Goal: Transaction & Acquisition: Purchase product/service

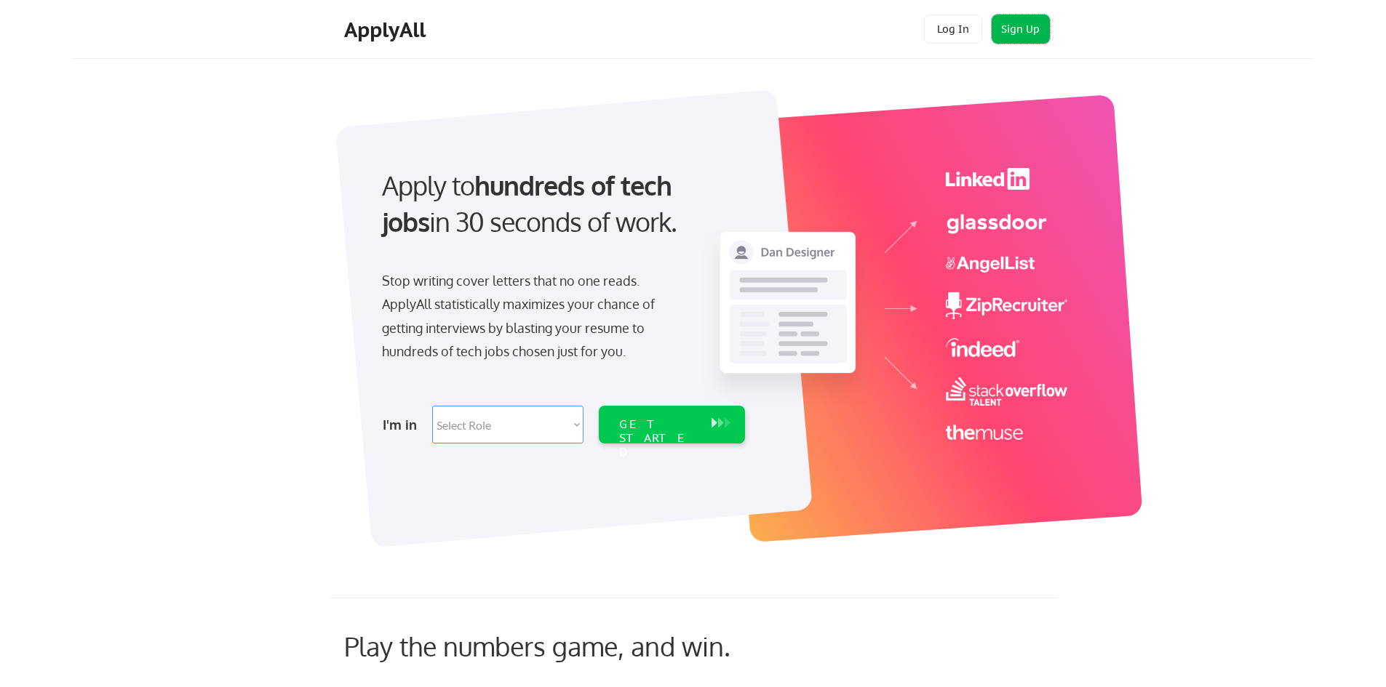
click at [1023, 36] on button "Sign Up" at bounding box center [1020, 29] width 58 height 29
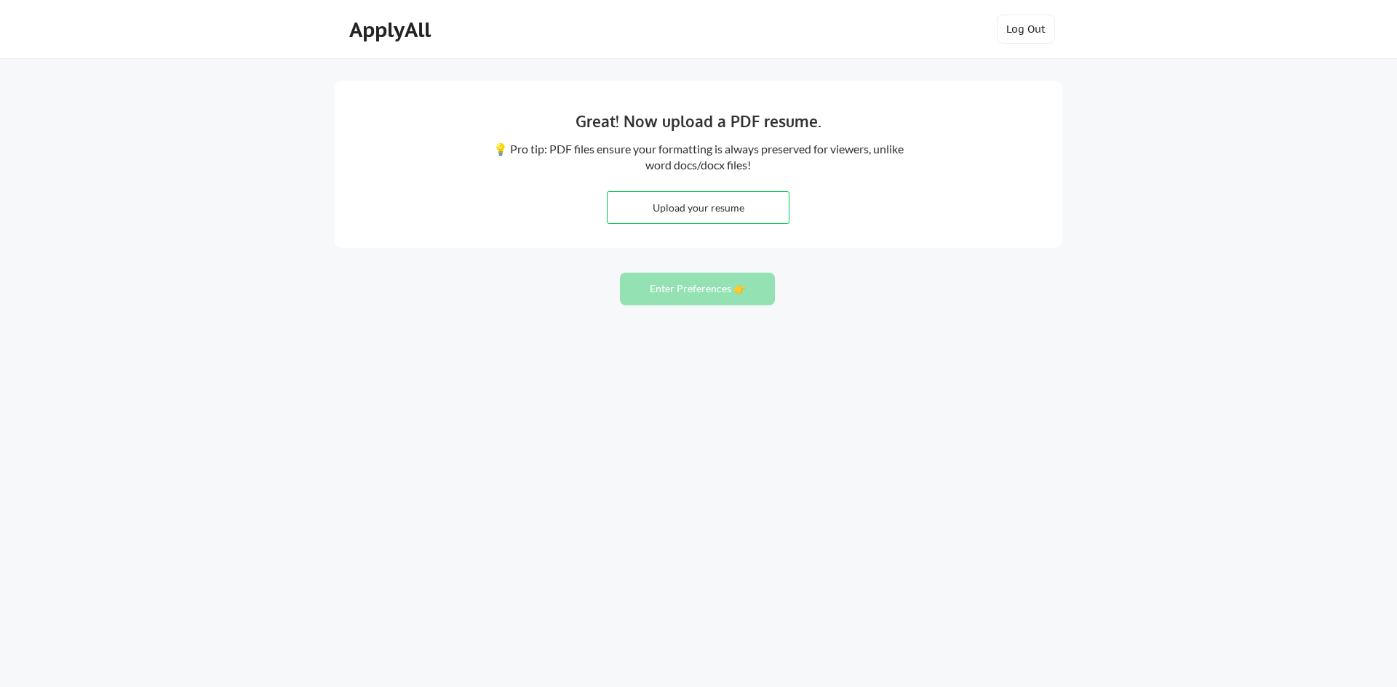
click at [739, 207] on input "file" at bounding box center [697, 207] width 181 height 31
type input "C:\fakepath\Maximo_Resume.pdf"
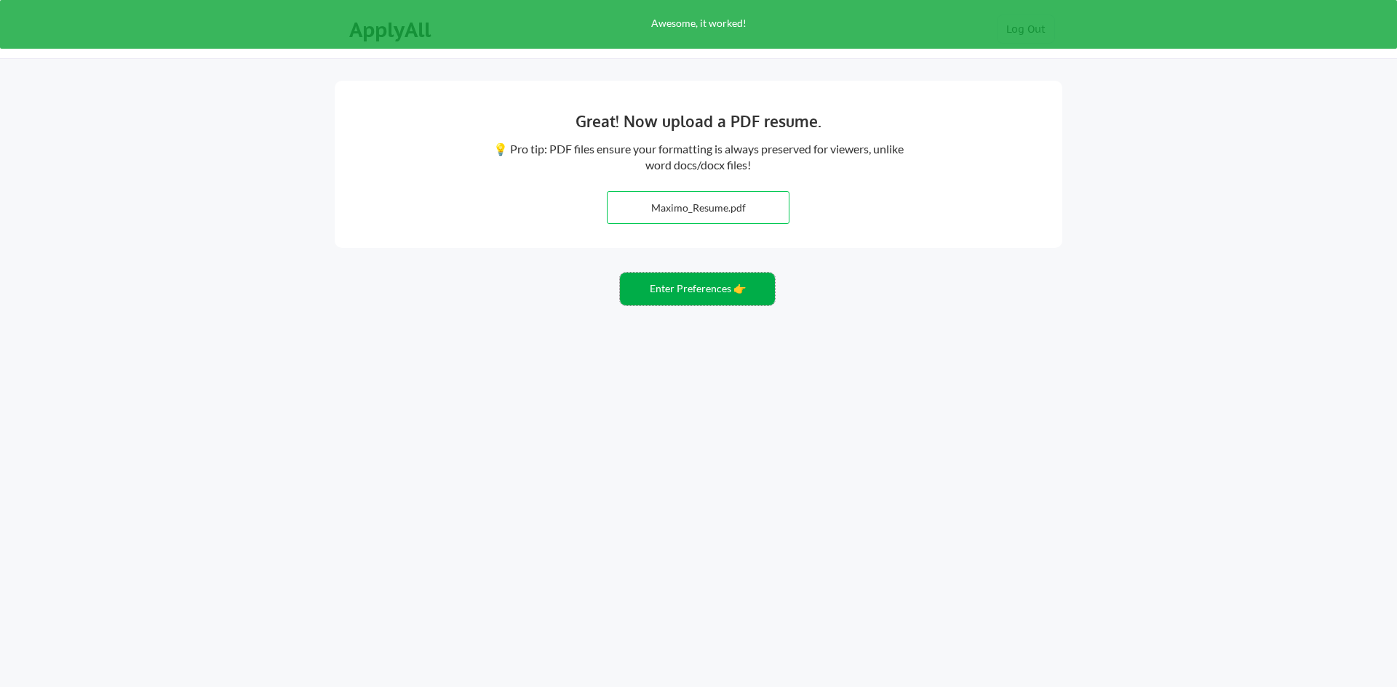
click at [740, 293] on button "Enter Preferences 👉" at bounding box center [697, 289] width 155 height 33
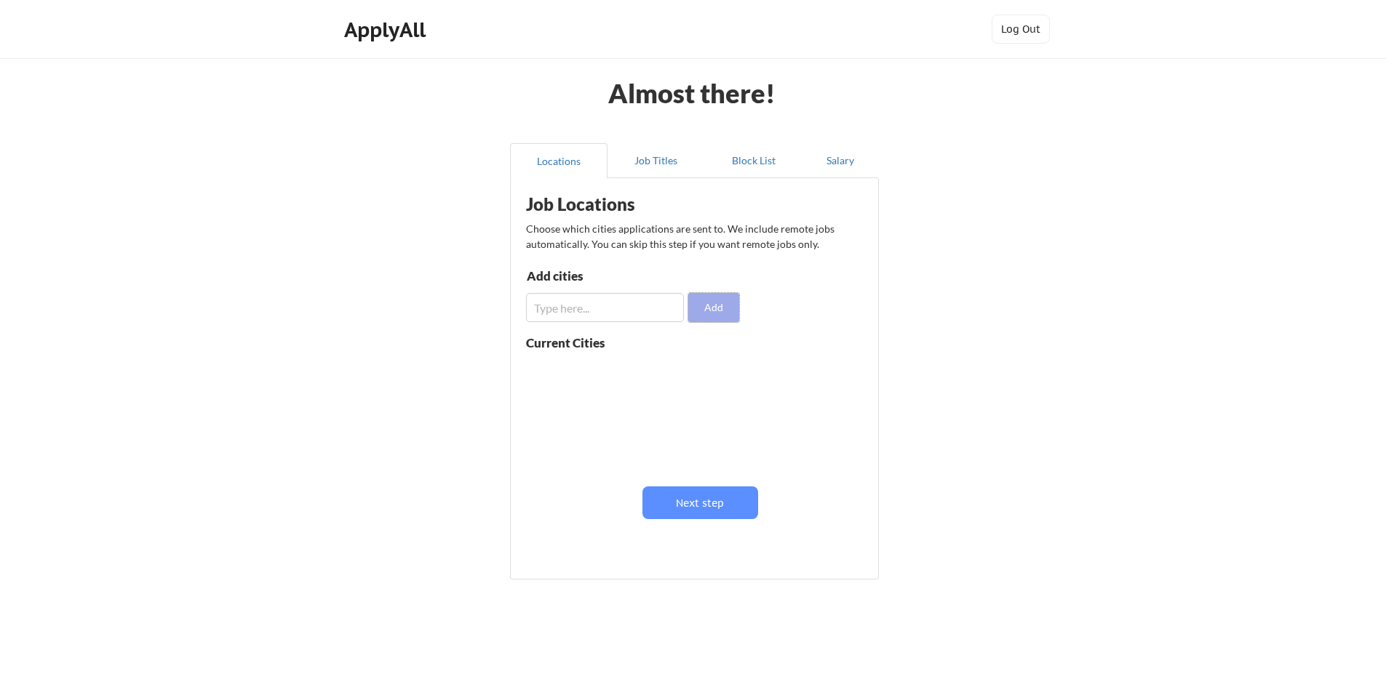
click at [713, 313] on button "Add" at bounding box center [713, 307] width 51 height 29
click at [631, 304] on input "input" at bounding box center [605, 307] width 158 height 29
type input "san diego"
click at [724, 303] on button "Add" at bounding box center [713, 307] width 51 height 29
click at [618, 310] on input "input" at bounding box center [605, 307] width 158 height 29
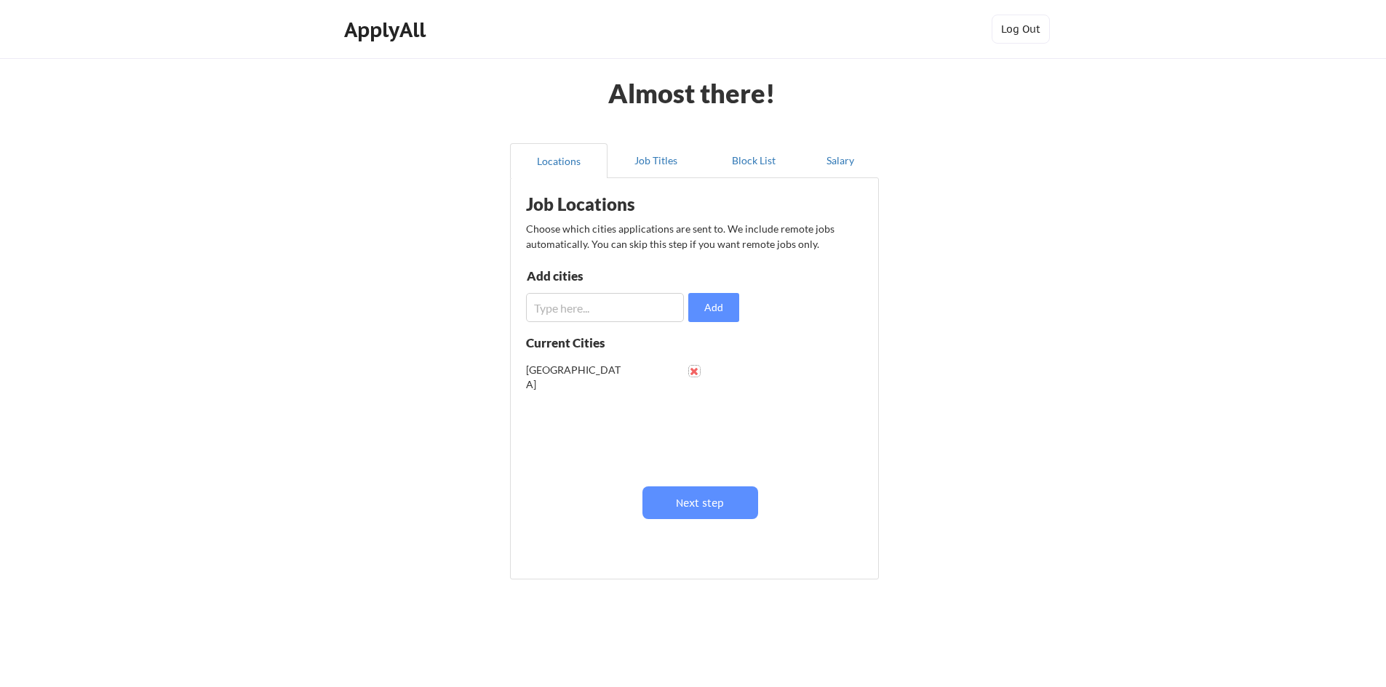
click at [695, 373] on button at bounding box center [694, 371] width 11 height 11
click at [610, 309] on input "input" at bounding box center [605, 307] width 158 height 29
type input "San Diego"
click at [721, 305] on button "Add" at bounding box center [713, 307] width 51 height 29
click at [594, 305] on input "input" at bounding box center [605, 307] width 158 height 29
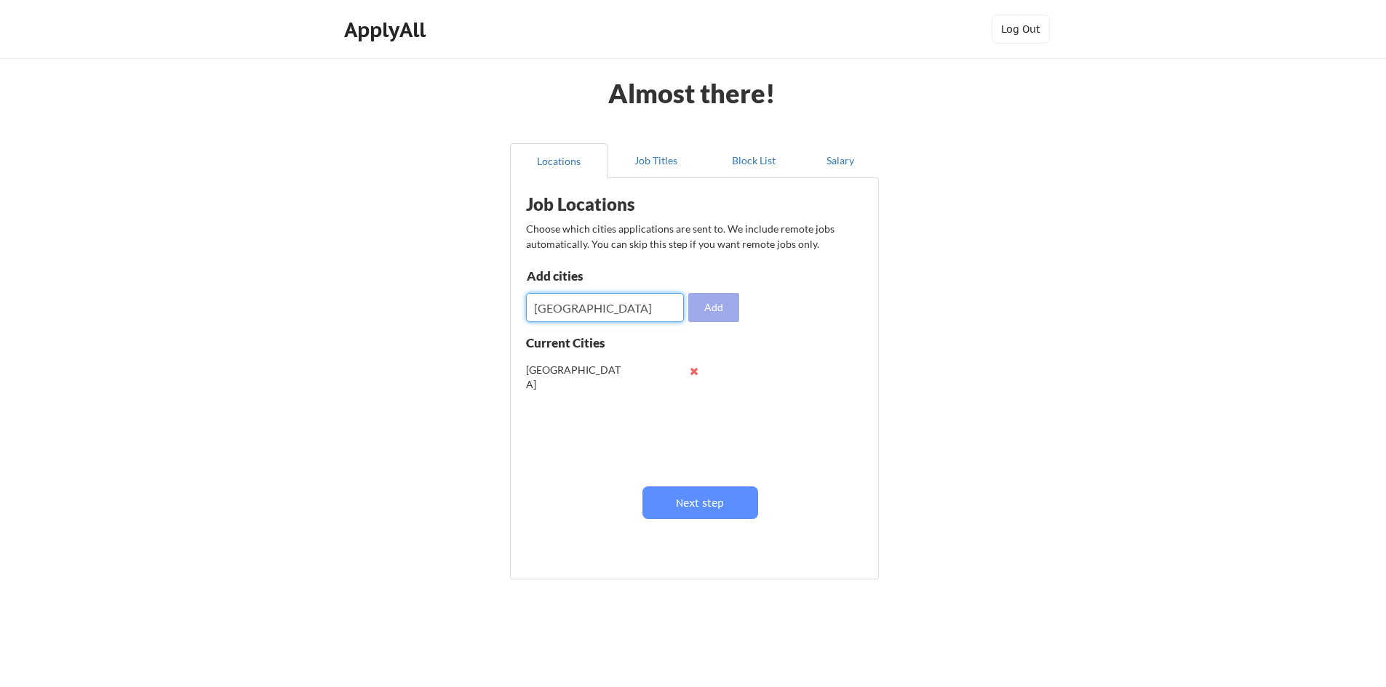
type input "Los Angeles"
click at [729, 297] on button "Add" at bounding box center [713, 307] width 51 height 29
click at [618, 303] on input "input" at bounding box center [605, 307] width 158 height 29
type input "Dallas"
drag, startPoint x: 766, startPoint y: 303, endPoint x: 713, endPoint y: 306, distance: 53.2
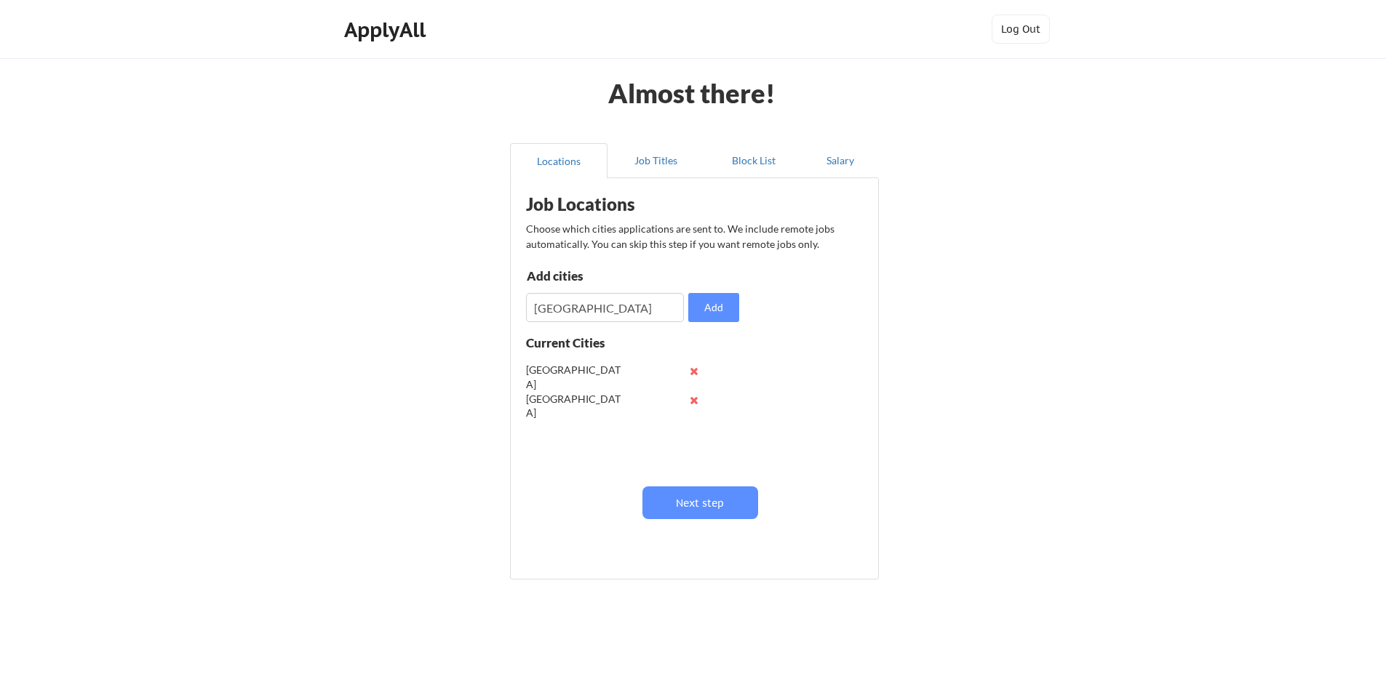
click at [764, 303] on div "Job Locations Choose which cities applications are sent to. We include remote j…" at bounding box center [697, 373] width 359 height 376
click at [706, 306] on button "Add" at bounding box center [713, 307] width 51 height 29
click at [615, 306] on input "input" at bounding box center [605, 307] width 158 height 29
type input "[US_STATE]"
click at [752, 319] on div "Job Locations Choose which cities applications are sent to. We include remote j…" at bounding box center [697, 373] width 359 height 376
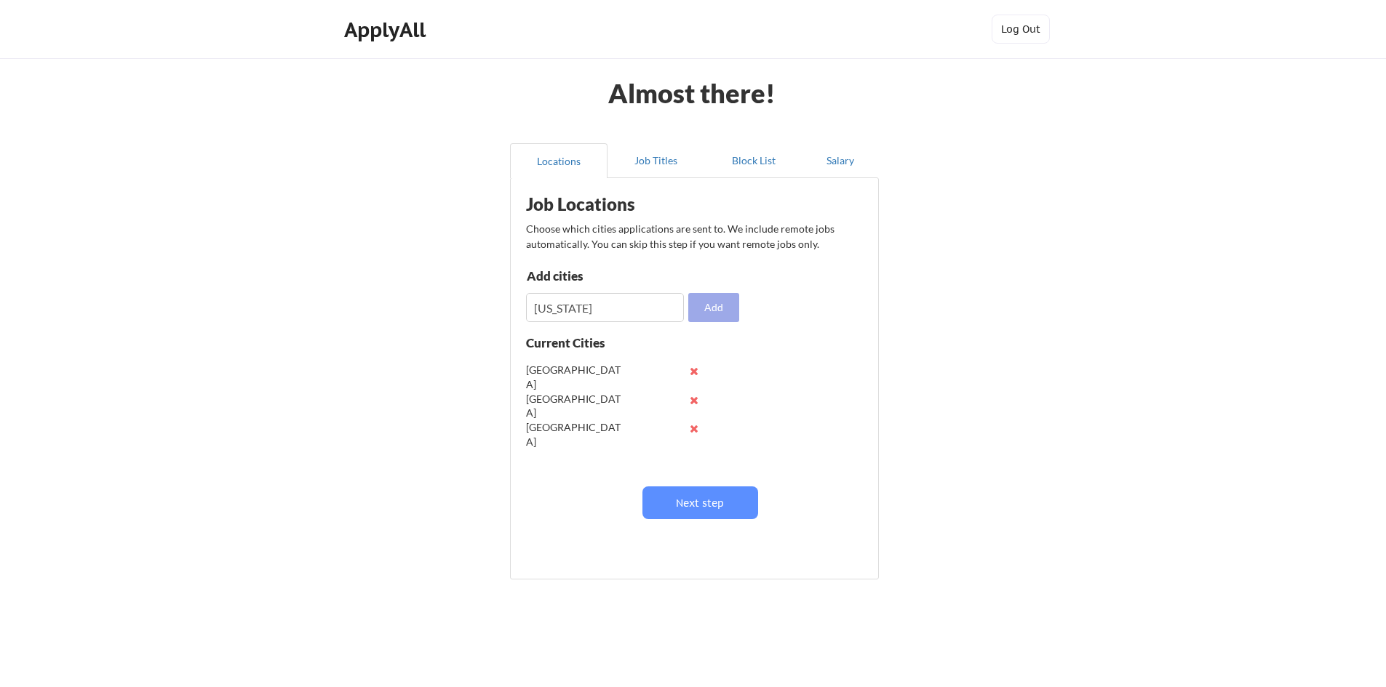
click at [709, 306] on button "Add" at bounding box center [713, 307] width 51 height 29
click at [615, 309] on input "input" at bounding box center [605, 307] width 158 height 29
type input "[GEOGRAPHIC_DATA]"
click at [724, 299] on button "Add" at bounding box center [713, 307] width 51 height 29
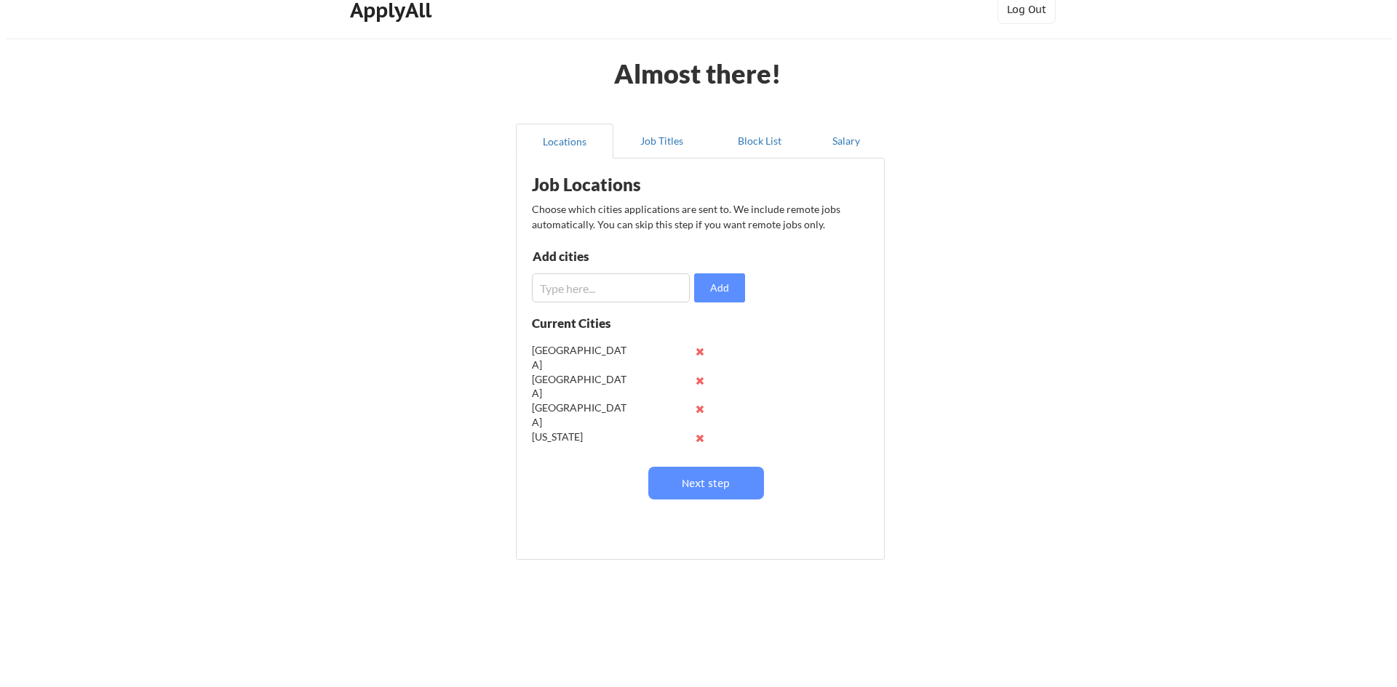
scroll to position [25, 0]
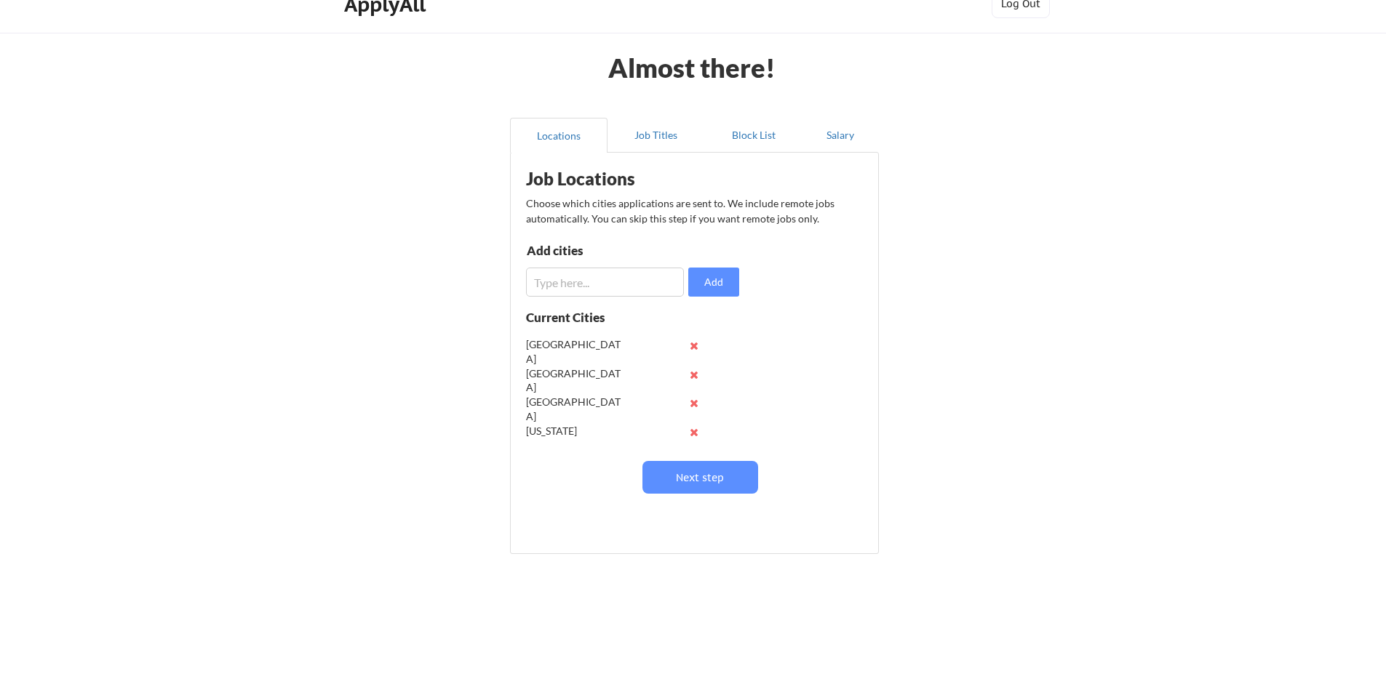
click at [604, 308] on div "Job Locations Choose which cities applications are sent to. We include remote j…" at bounding box center [697, 348] width 359 height 376
click at [606, 295] on input "input" at bounding box center [605, 282] width 158 height 29
type input "[GEOGRAPHIC_DATA]"
click at [727, 293] on button "Add" at bounding box center [713, 282] width 51 height 29
click at [696, 484] on button "Next step" at bounding box center [700, 477] width 116 height 33
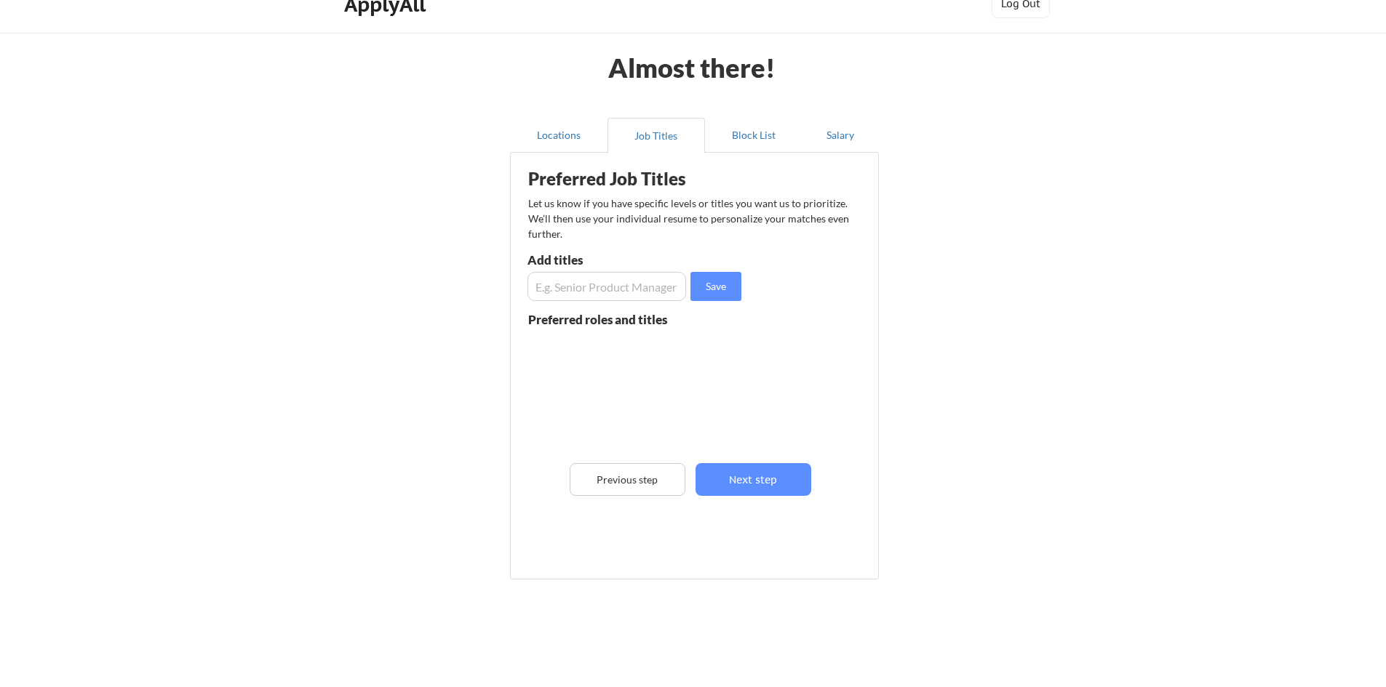
click at [615, 293] on input "input" at bounding box center [606, 286] width 159 height 29
type input "S"
type input "Software Engineer Intern"
click at [714, 284] on button "Save" at bounding box center [715, 286] width 51 height 29
click at [638, 292] on input "input" at bounding box center [606, 286] width 159 height 29
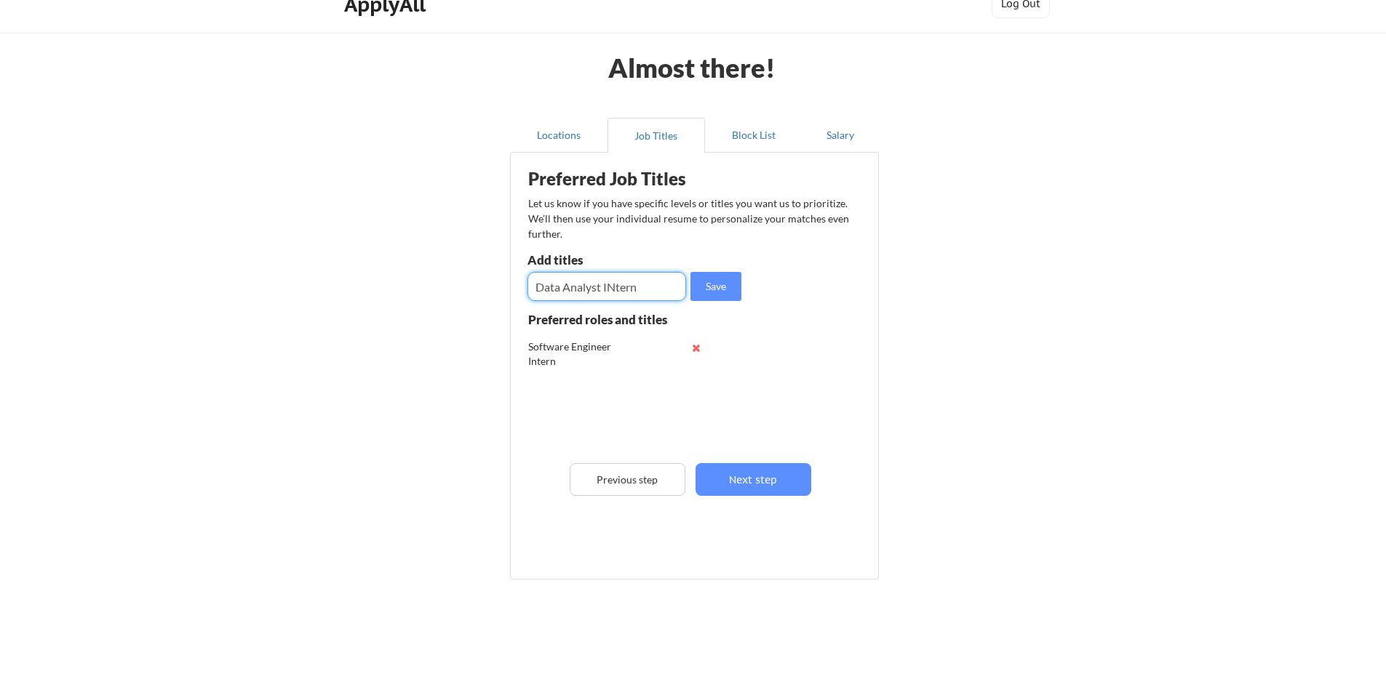
click at [615, 291] on input "input" at bounding box center [606, 286] width 159 height 29
type input "Data Analyst Intern"
click at [727, 288] on button "Save" at bounding box center [715, 286] width 51 height 29
click at [644, 284] on input "input" at bounding box center [606, 286] width 159 height 29
type input "AI Engineer Intern"
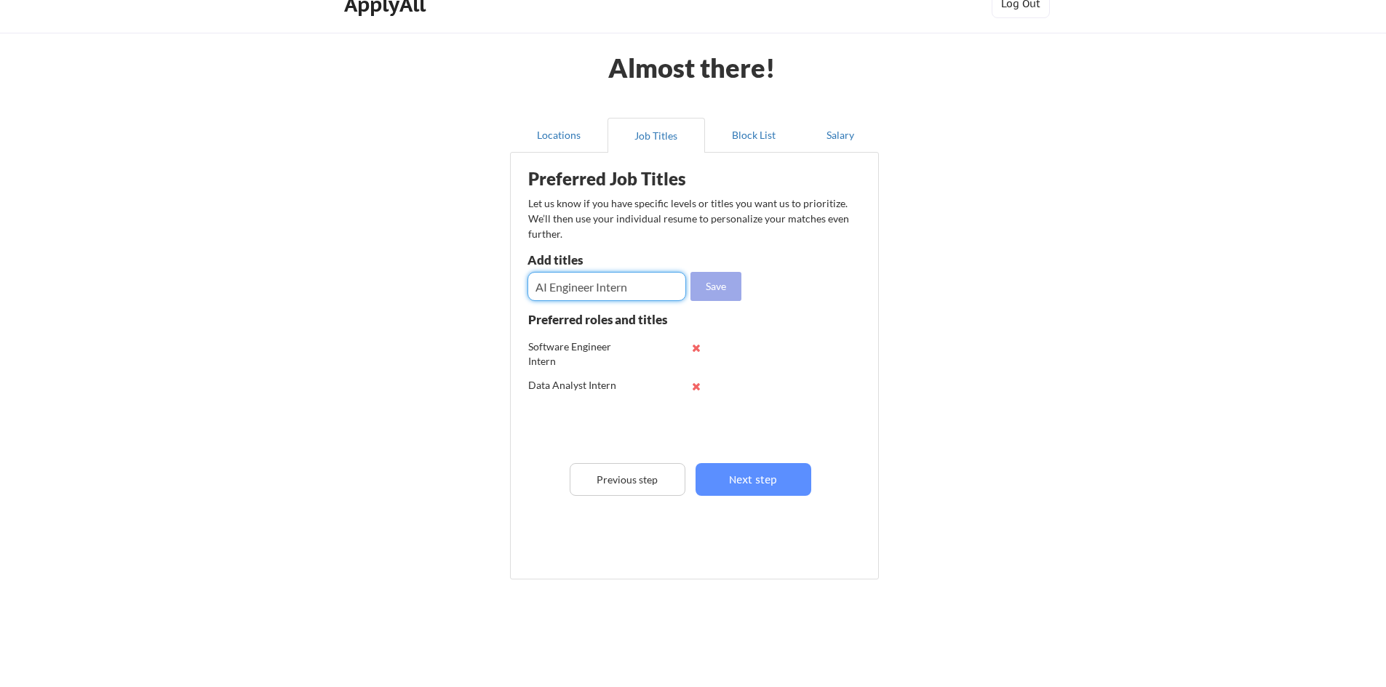
click at [733, 294] on button "Save" at bounding box center [715, 286] width 51 height 29
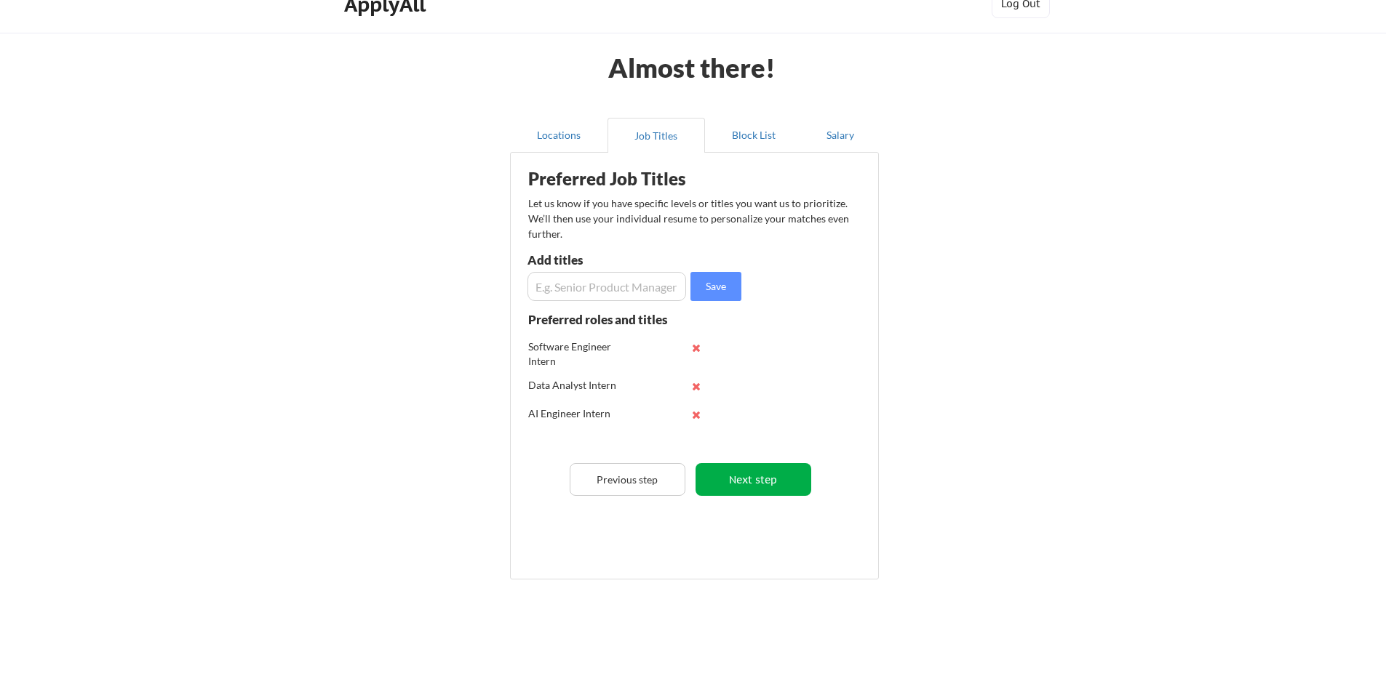
click at [743, 471] on button "Next step" at bounding box center [753, 479] width 116 height 33
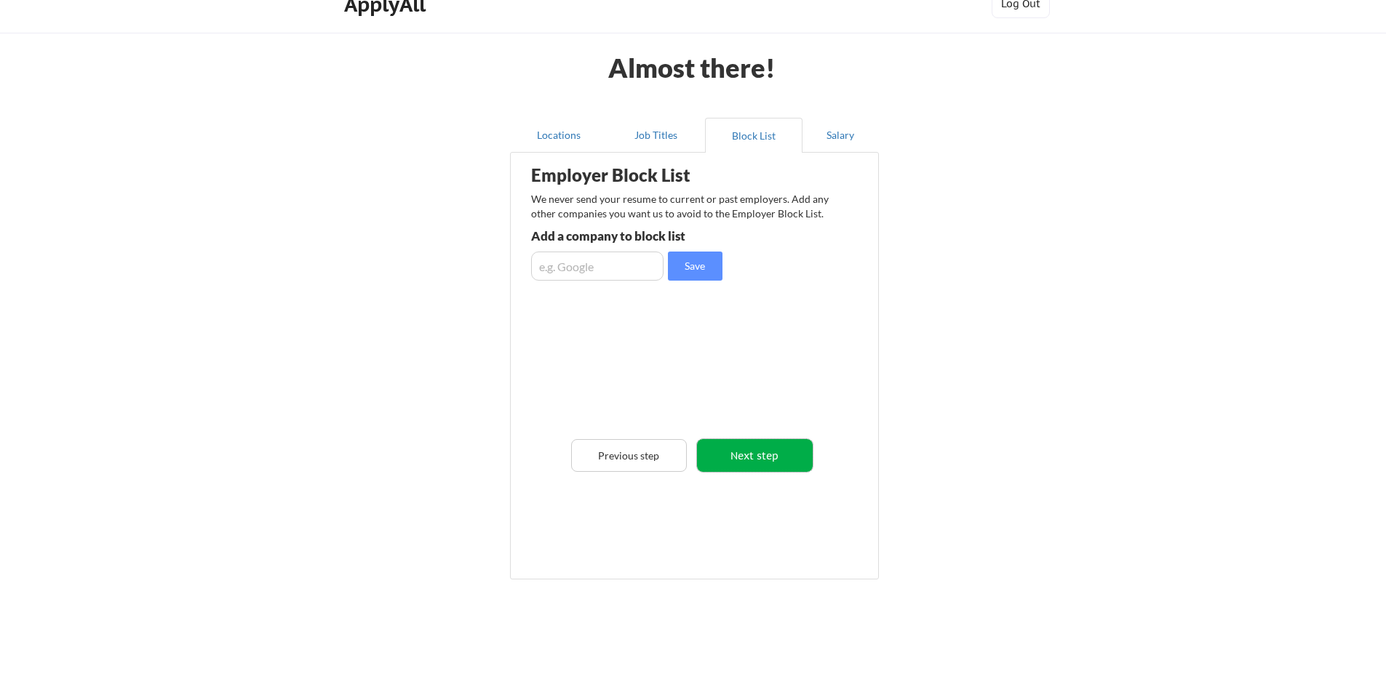
click at [764, 450] on button "Next step" at bounding box center [755, 455] width 116 height 33
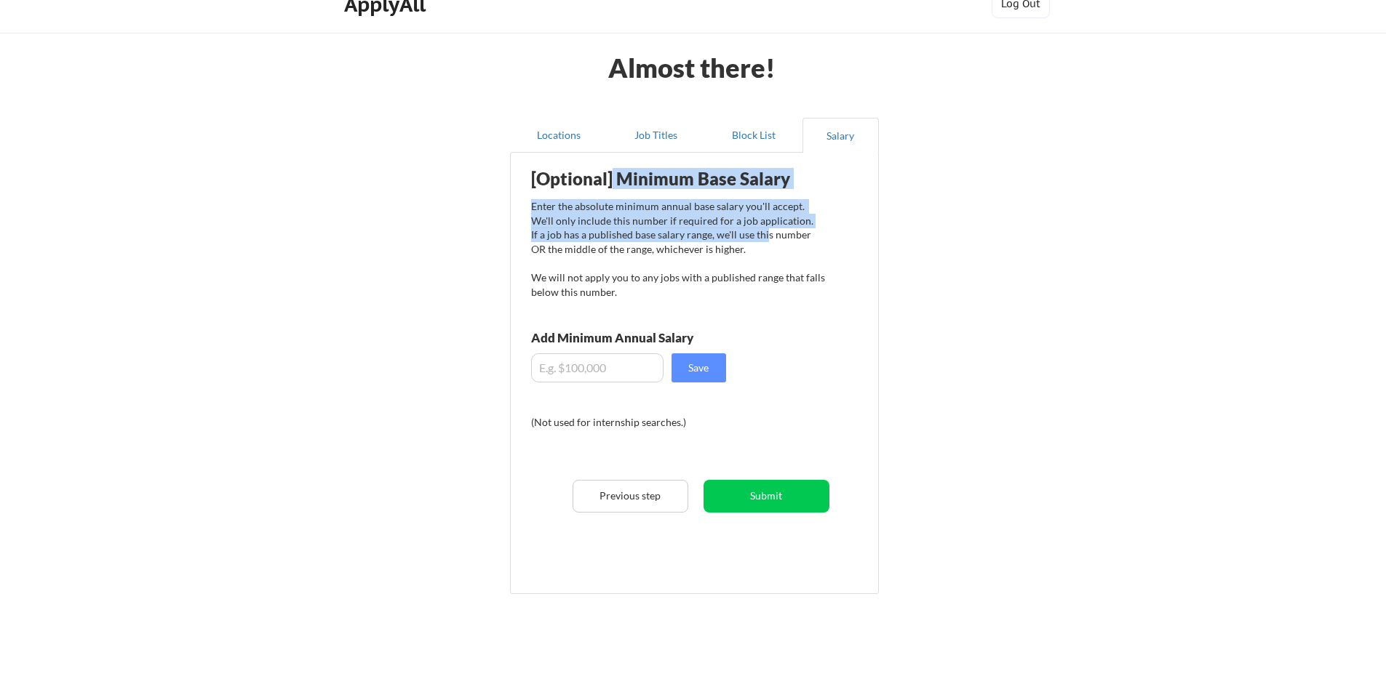
drag, startPoint x: 609, startPoint y: 186, endPoint x: 743, endPoint y: 268, distance: 157.1
click at [750, 265] on div "[Optional] Minimum Base Salary Enter the absolute minimum annual base salary yo…" at bounding box center [697, 368] width 359 height 416
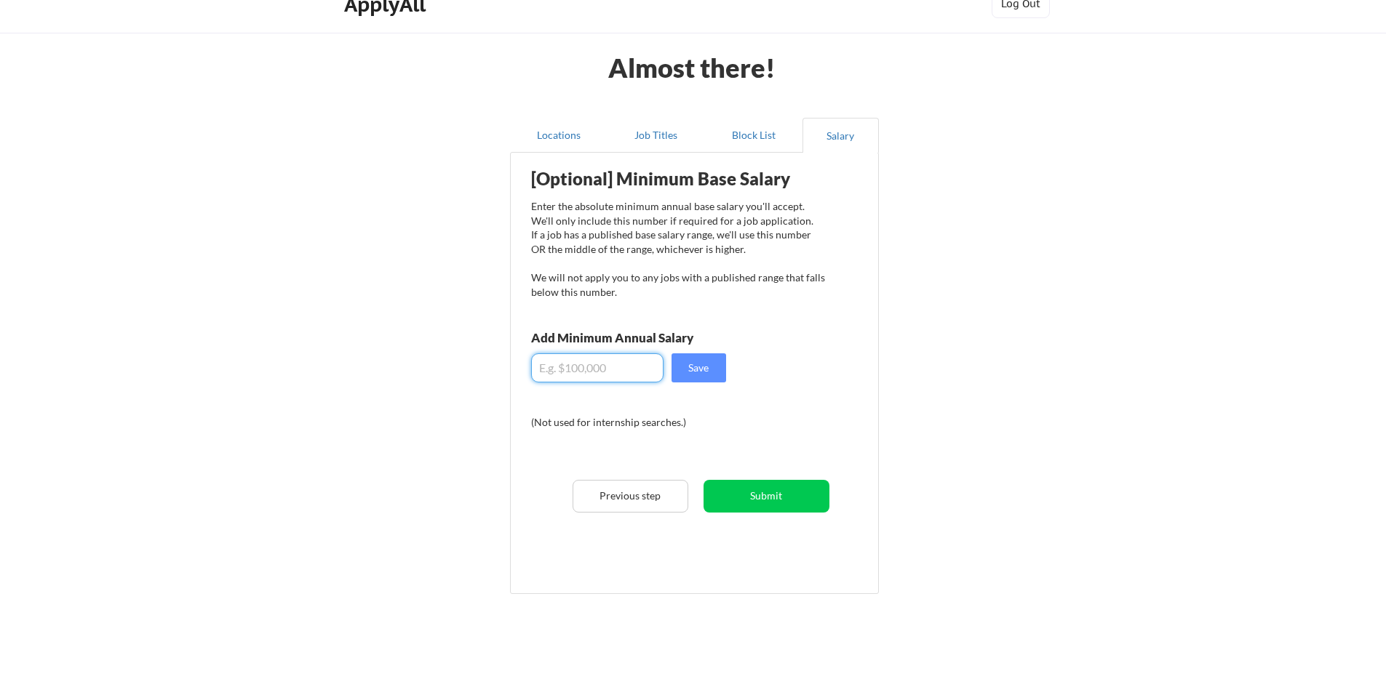
click at [639, 359] on input "input" at bounding box center [597, 367] width 132 height 29
type input "$60,000"
click at [676, 356] on button "Save" at bounding box center [698, 367] width 55 height 29
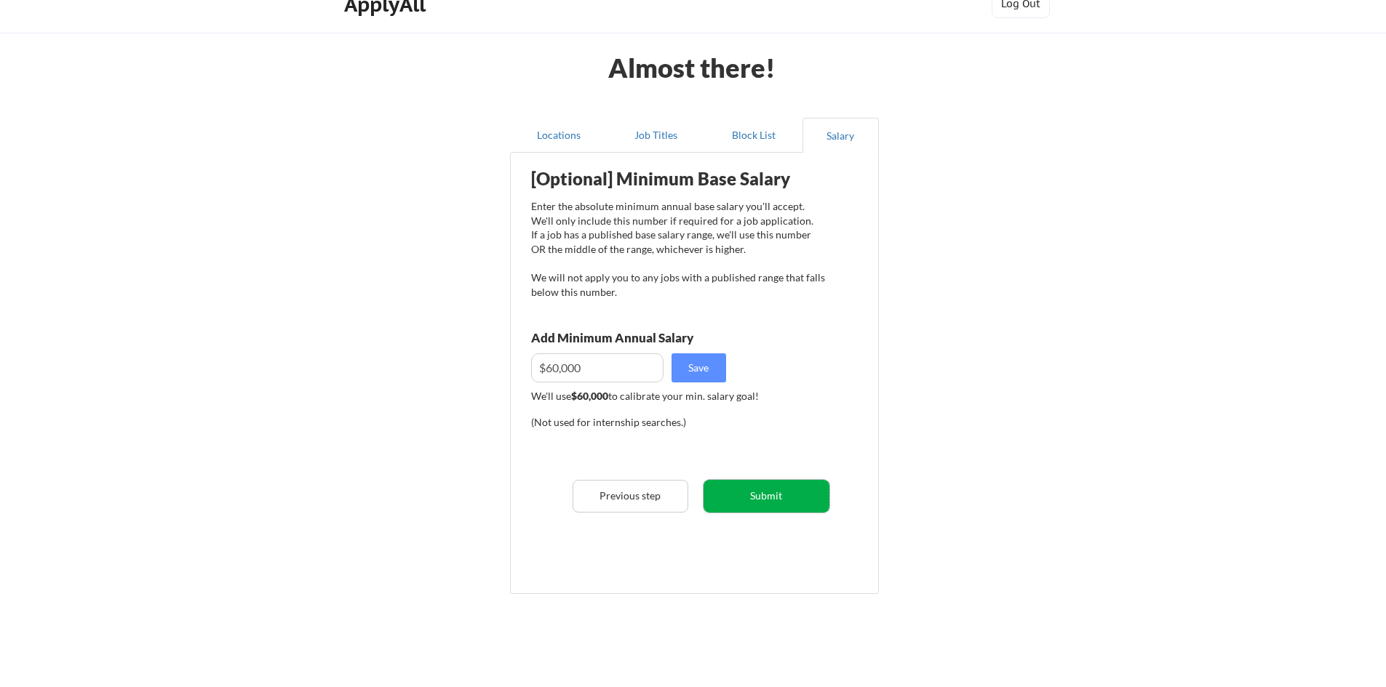
click at [786, 492] on button "Submit" at bounding box center [766, 496] width 126 height 33
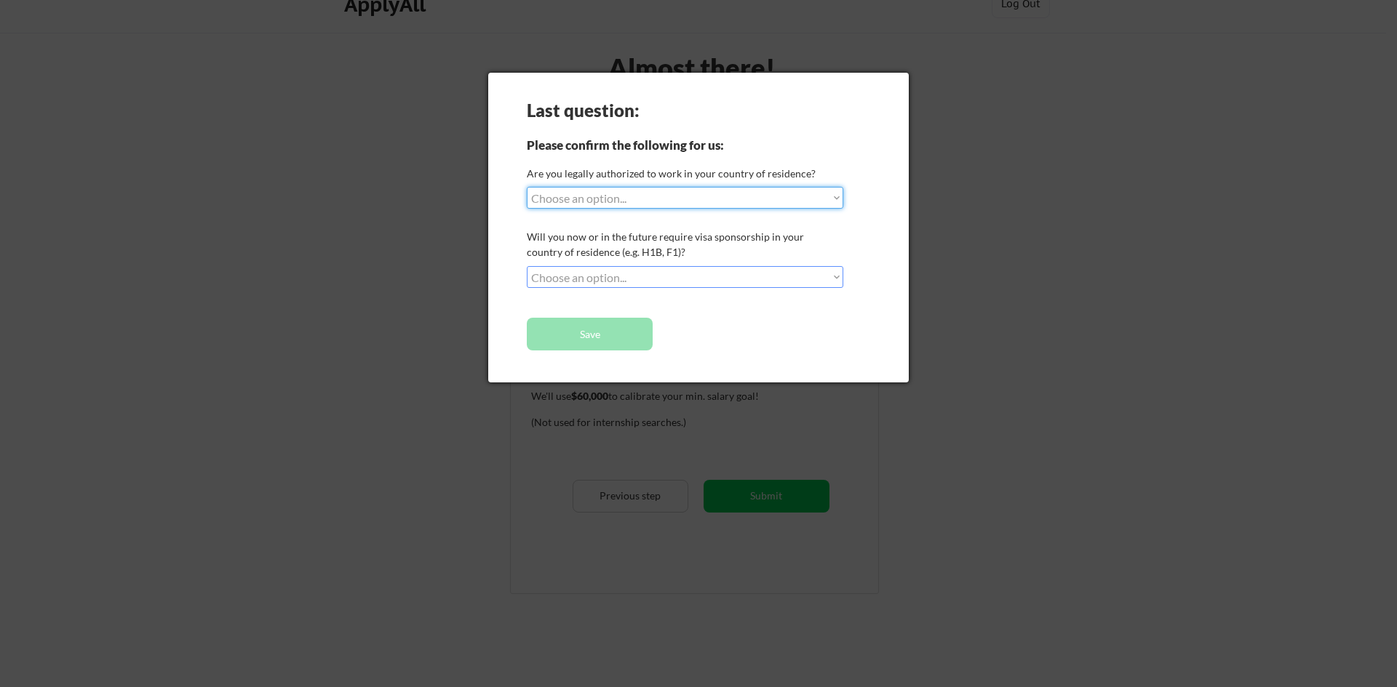
click at [655, 201] on select "Choose an option... Yes, I am a US Citizen Yes, I am a Canadian Citizen Yes, I …" at bounding box center [685, 198] width 316 height 22
select select ""yes__i_am_a_us_citizen""
click at [527, 187] on select "Choose an option... Yes, I am a US Citizen Yes, I am a Canadian Citizen Yes, I …" at bounding box center [685, 198] width 316 height 22
click at [643, 276] on select "Choose an option... No, I will not need sponsorship Yes, I will need sponsorship" at bounding box center [685, 277] width 316 height 22
select select ""no__i_will_not_need_sponsorship""
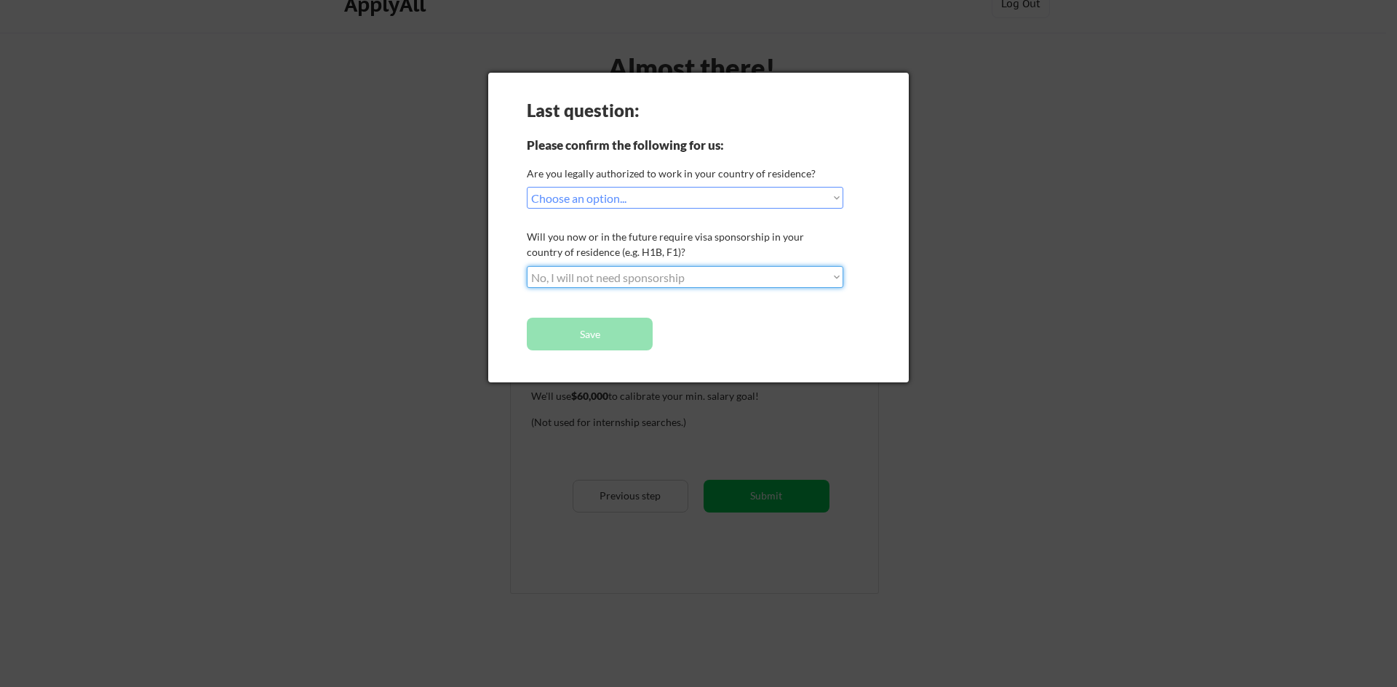
click at [527, 266] on select "Choose an option... No, I will not need sponsorship Yes, I will need sponsorship" at bounding box center [685, 277] width 316 height 22
click at [607, 345] on button "Save" at bounding box center [590, 334] width 126 height 33
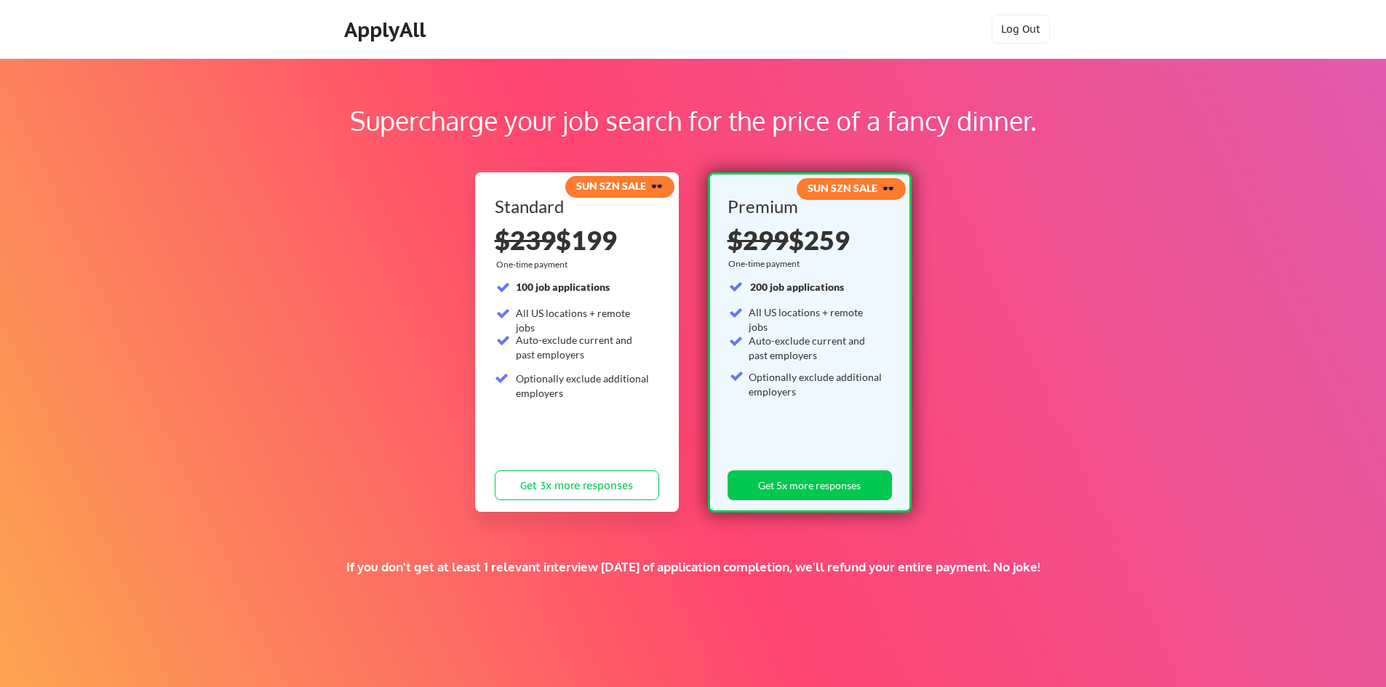
drag, startPoint x: 802, startPoint y: 246, endPoint x: 850, endPoint y: 247, distance: 48.0
click at [850, 247] on div "$299 $259" at bounding box center [806, 240] width 159 height 26
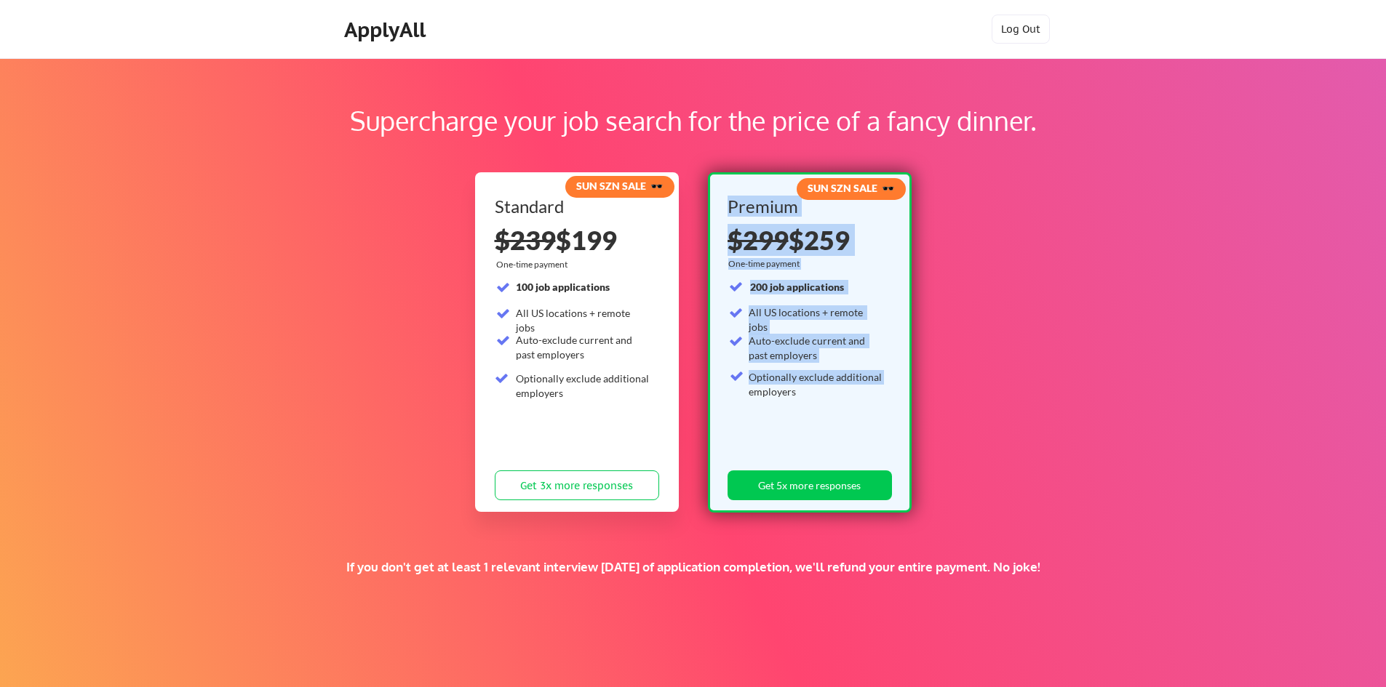
drag, startPoint x: 728, startPoint y: 198, endPoint x: 879, endPoint y: 384, distance: 239.9
click at [879, 384] on div "Premium $299 $259 One-time payment 200 job applications All US locations + remo…" at bounding box center [809, 352] width 164 height 309
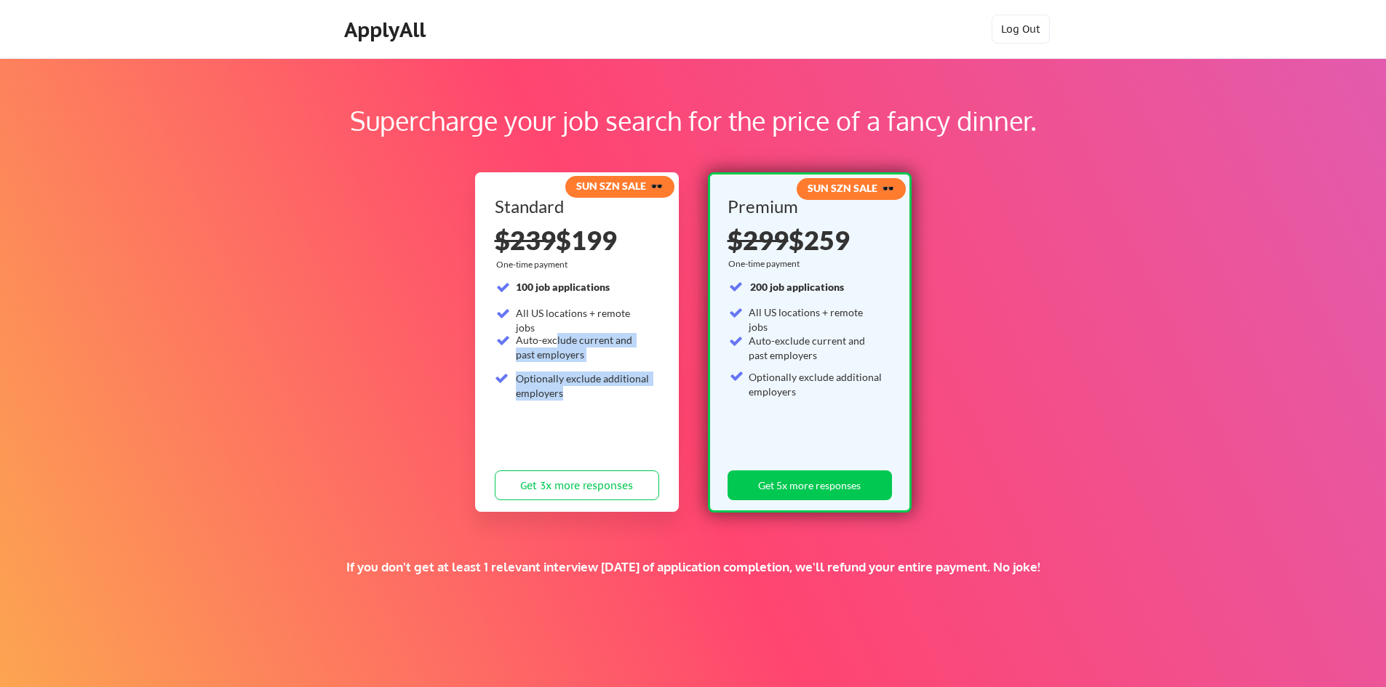
drag, startPoint x: 554, startPoint y: 340, endPoint x: 599, endPoint y: 388, distance: 65.4
click at [599, 388] on div "100 job applications All US locations + remote jobs Auto-exclude current and pa…" at bounding box center [573, 343] width 156 height 126
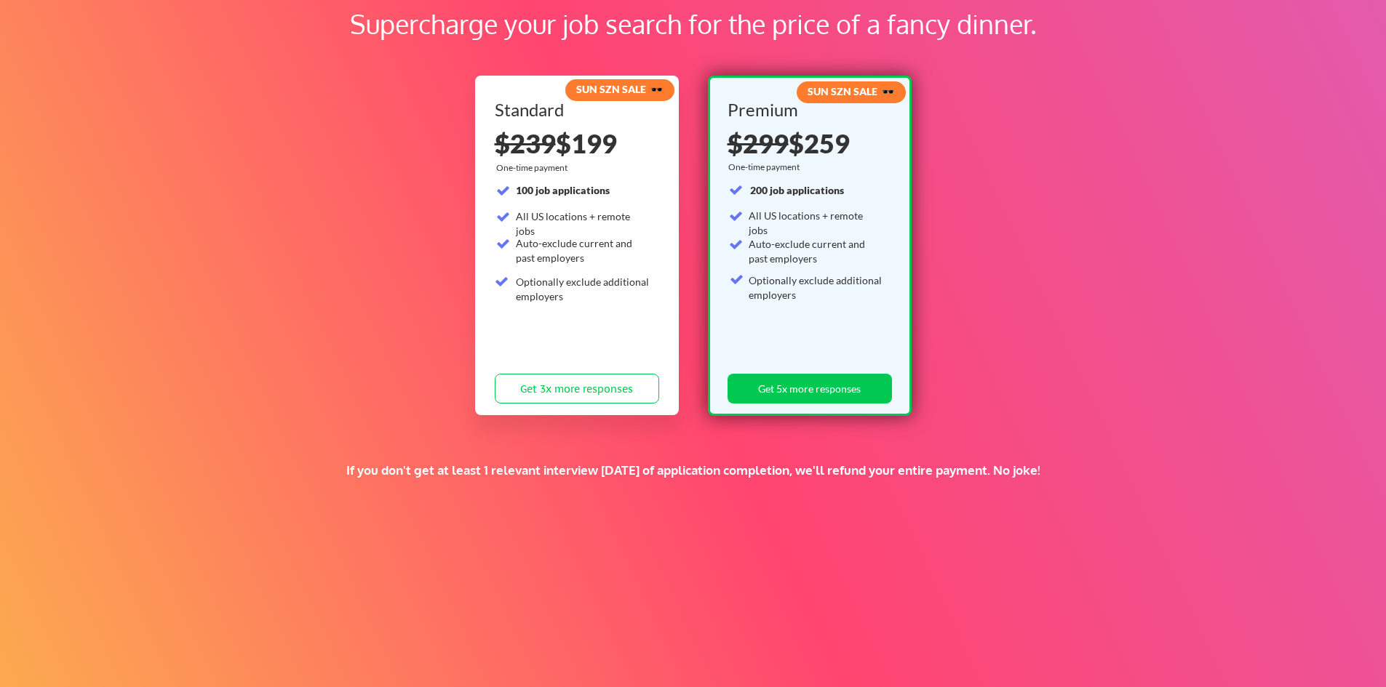
click at [308, 473] on div "If you don't get at least 1 relevant interview within 1 month of application co…" at bounding box center [692, 471] width 881 height 16
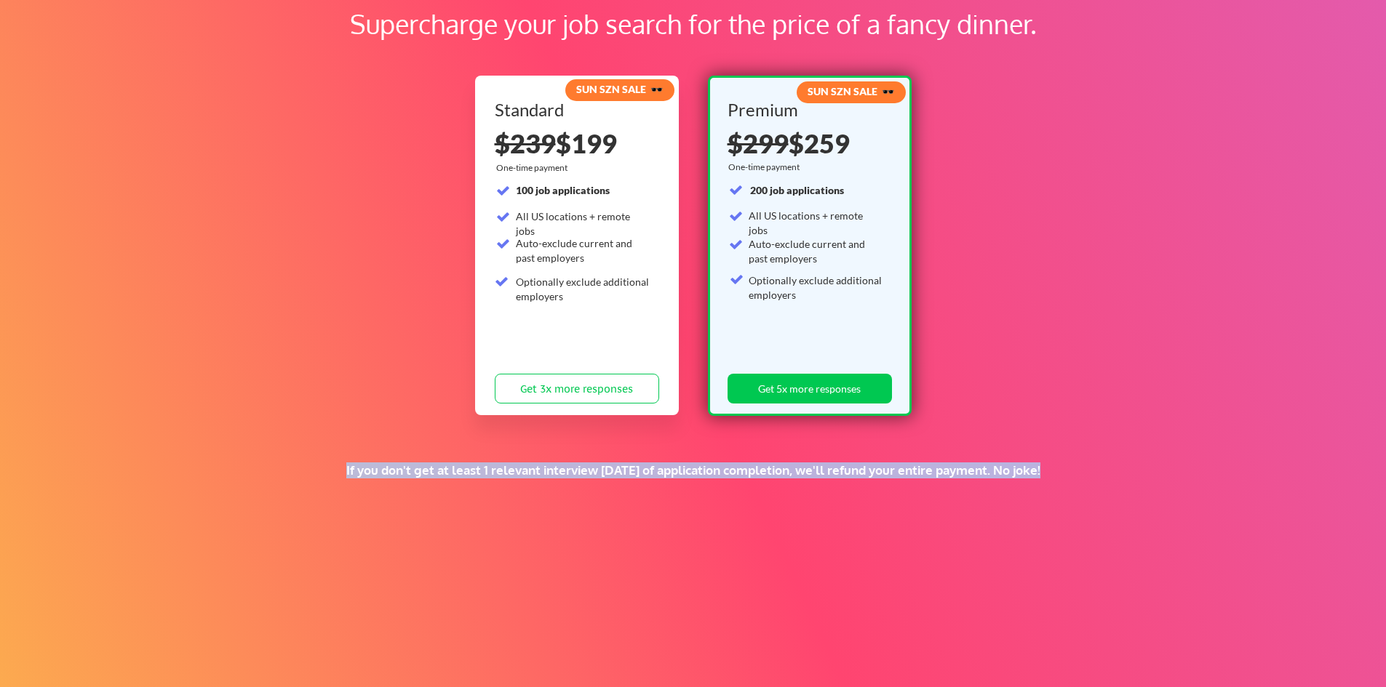
drag, startPoint x: 318, startPoint y: 473, endPoint x: 878, endPoint y: 552, distance: 565.6
click at [883, 548] on div "Supercharge your job search for the price of a fancy dinner. SUN SZN SALE 🕶️ St…" at bounding box center [693, 358] width 1386 height 795
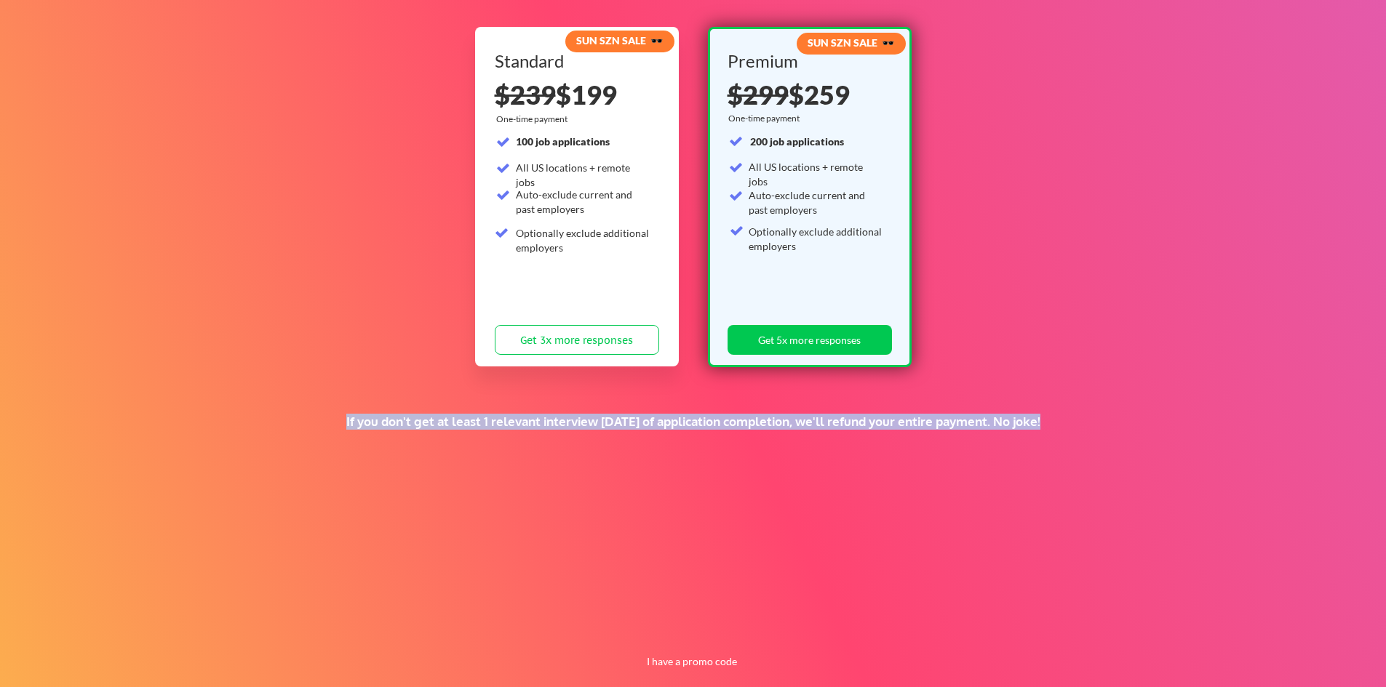
scroll to position [166, 0]
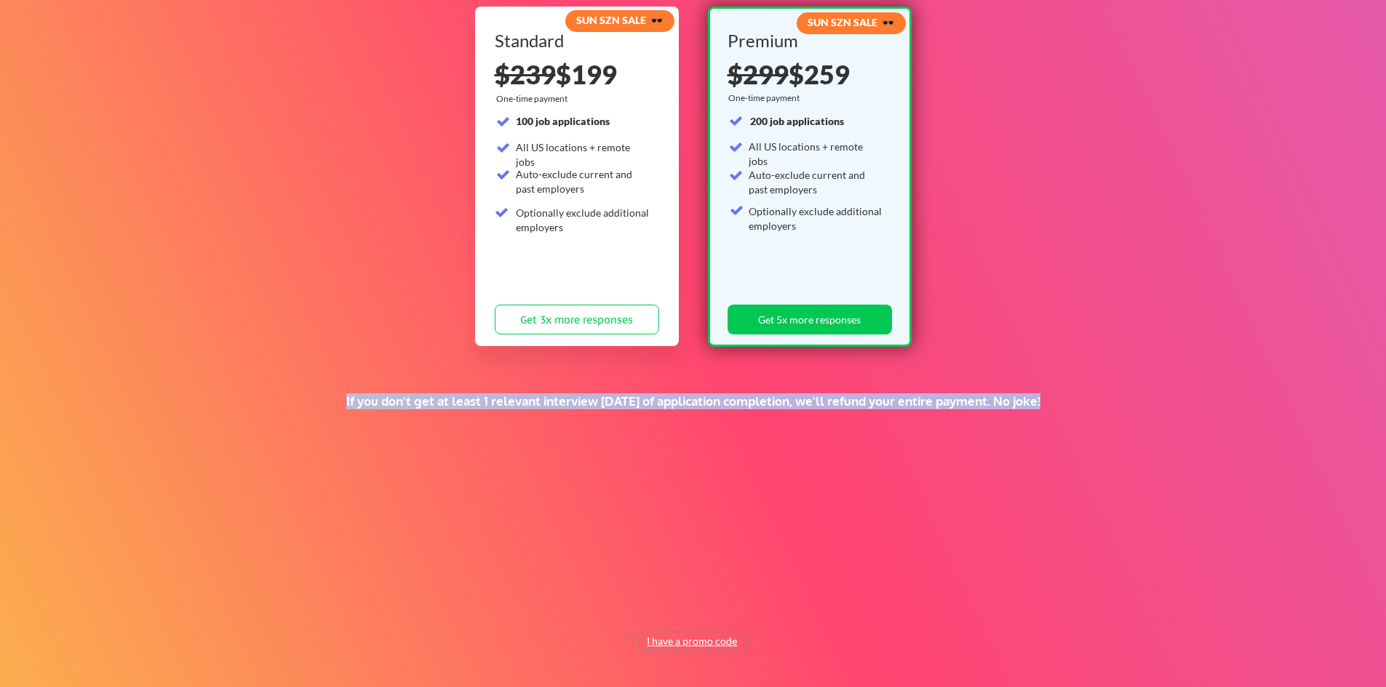
click at [703, 639] on button "I have a promo code" at bounding box center [692, 641] width 107 height 17
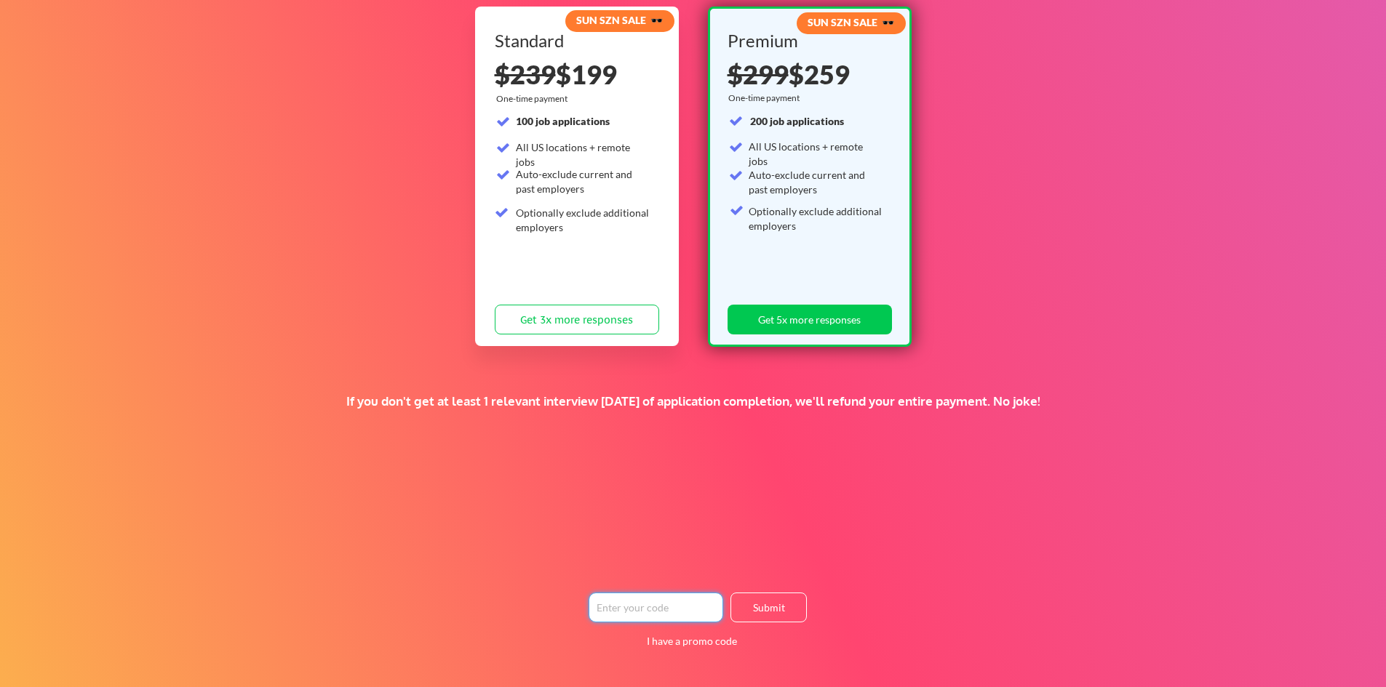
click at [690, 605] on input "input" at bounding box center [655, 608] width 135 height 30
click at [809, 532] on div "Supercharge your job search for the price of a fancy dinner. SUN SZN SALE 🕶️ St…" at bounding box center [693, 289] width 1386 height 795
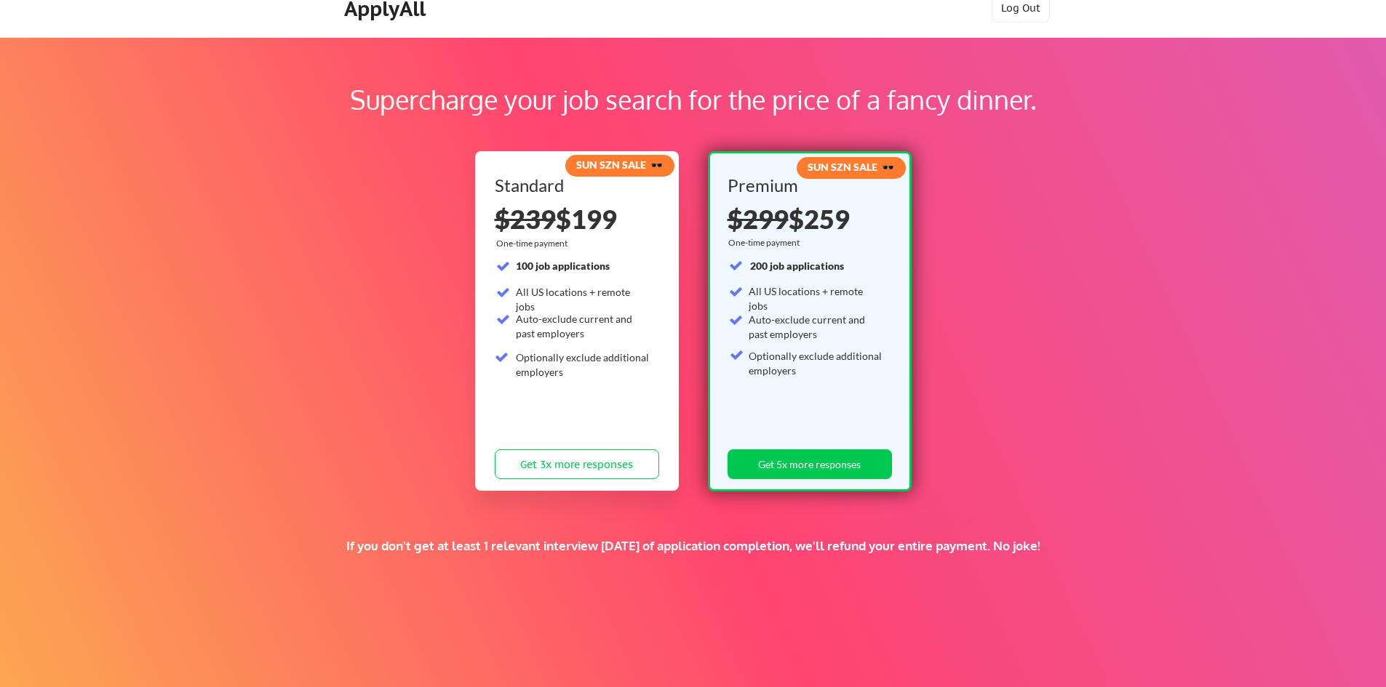
scroll to position [0, 0]
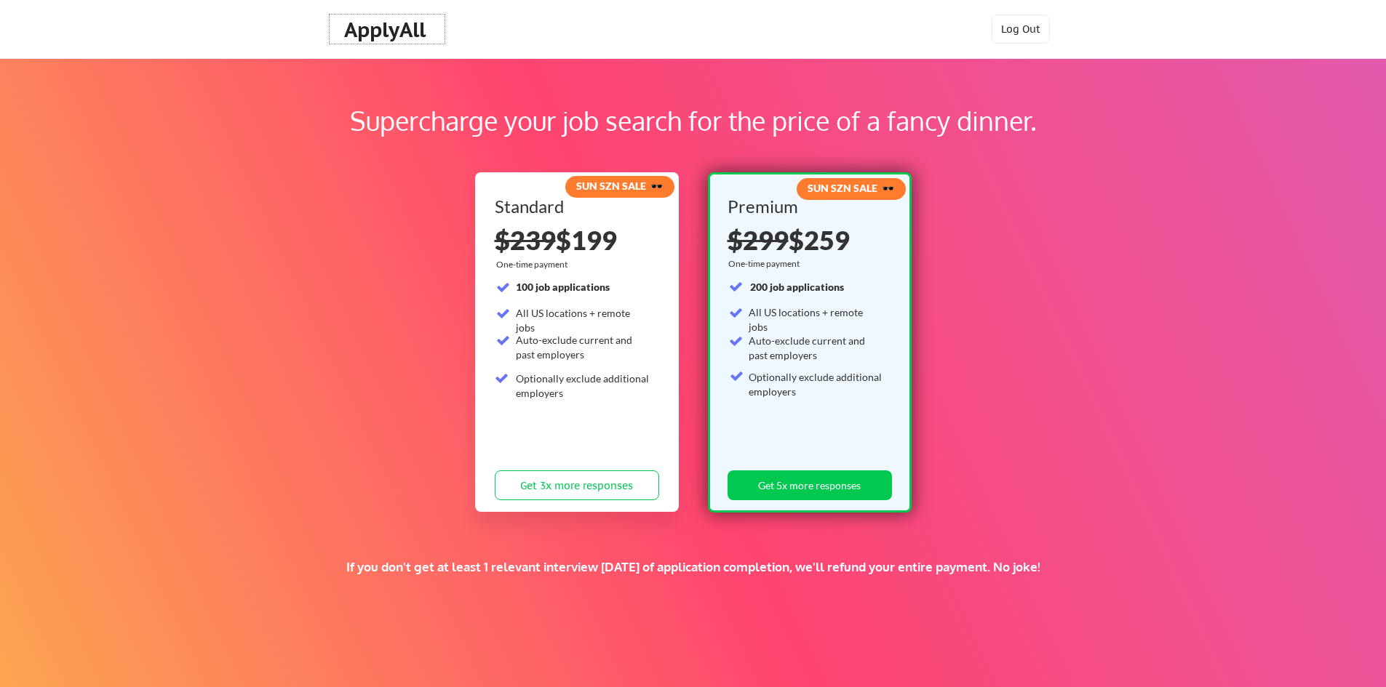
click at [399, 22] on div "ApplyAll" at bounding box center [387, 29] width 86 height 25
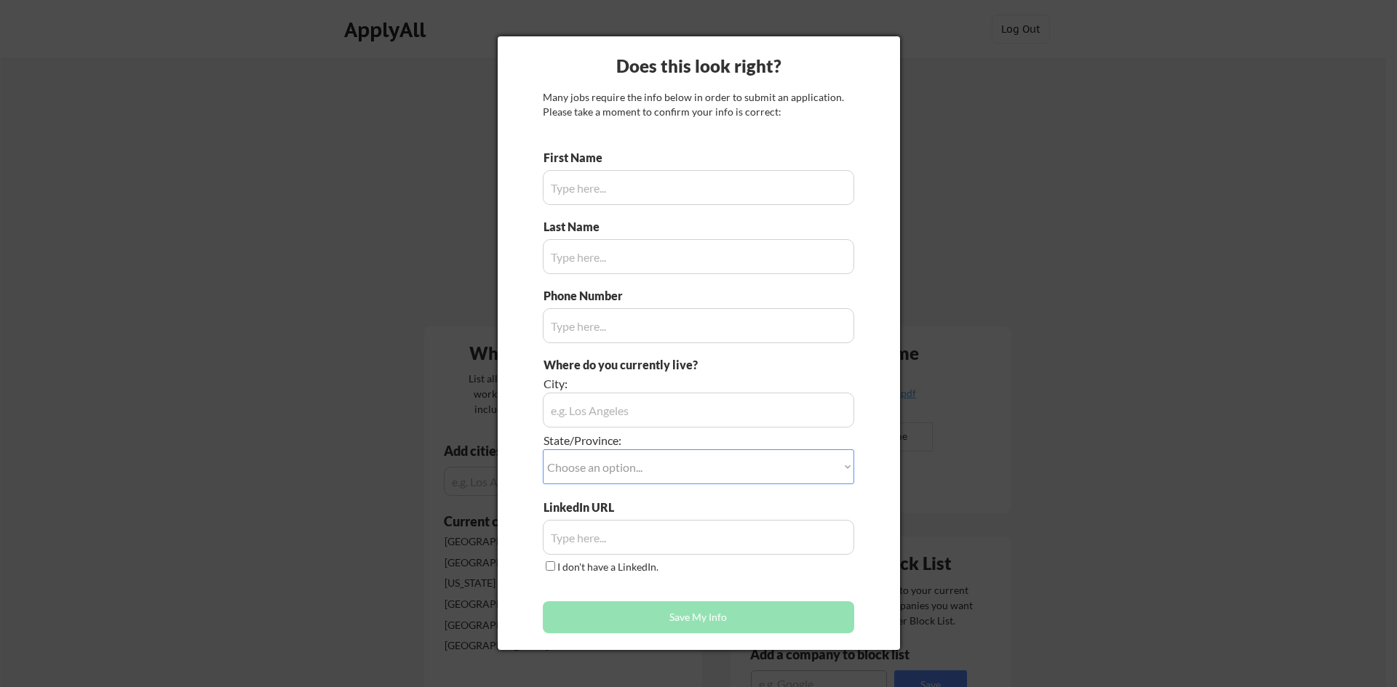
click at [960, 140] on div at bounding box center [698, 343] width 1397 height 687
click at [650, 176] on input "input" at bounding box center [698, 187] width 311 height 35
